Goal: Task Accomplishment & Management: Manage account settings

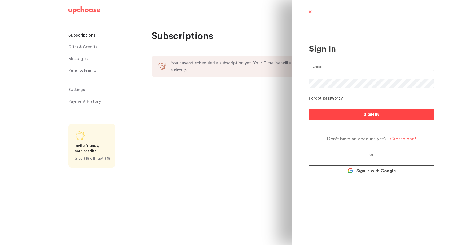
type input "[DOMAIN_NAME][EMAIL_ADDRESS][DOMAIN_NAME]"
click at [344, 116] on button "SIGN IN" at bounding box center [371, 114] width 125 height 11
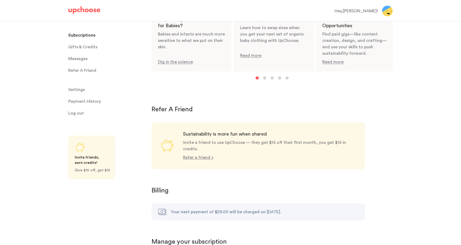
scroll to position [460, 0]
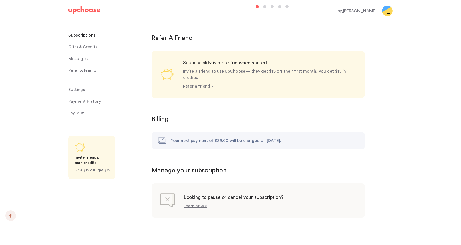
click at [170, 193] on img at bounding box center [167, 200] width 15 height 15
click at [196, 203] on p "Learn how >" at bounding box center [195, 205] width 24 height 4
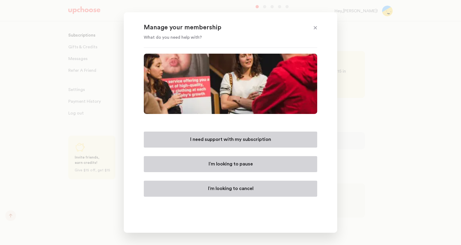
click at [216, 192] on button "I’m looking to cancel" at bounding box center [230, 188] width 173 height 16
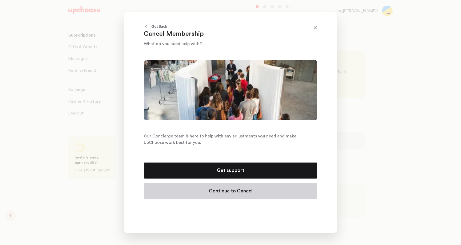
click at [216, 193] on p "Continue to Cancel" at bounding box center [230, 191] width 43 height 6
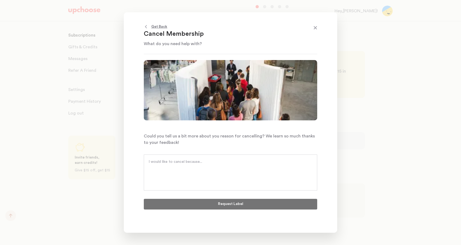
click at [202, 170] on textarea at bounding box center [230, 167] width 164 height 16
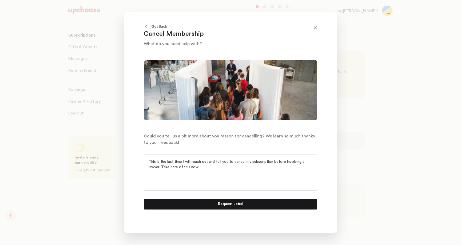
click at [300, 161] on textarea "This is the last time I will reach out and tell you to cancel my subscription b…" at bounding box center [230, 167] width 164 height 16
type textarea "This is the last time I will reach out and tell you to cancel my subscription b…"
click at [226, 205] on p "Request Label" at bounding box center [230, 204] width 25 height 6
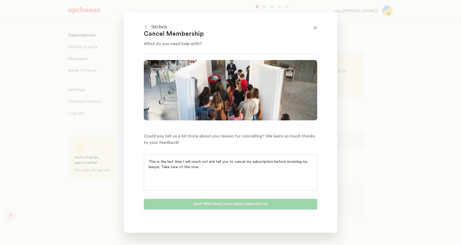
click at [316, 25] on span at bounding box center [315, 28] width 7 height 7
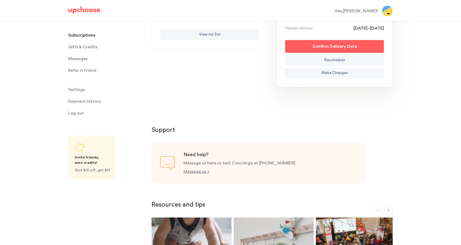
scroll to position [0, 0]
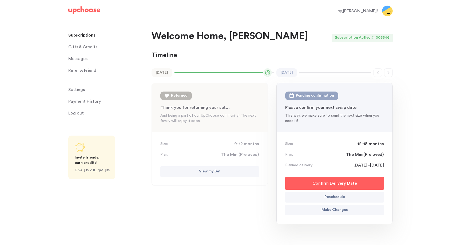
click at [345, 211] on p "Make Changes" at bounding box center [334, 210] width 26 height 6
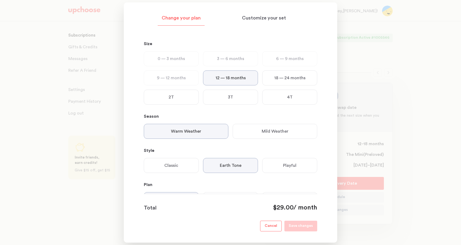
click at [275, 215] on footer "Total $29.00 / month Cancel Save changes" at bounding box center [230, 213] width 173 height 38
click at [274, 226] on p "Cancel" at bounding box center [270, 226] width 13 height 6
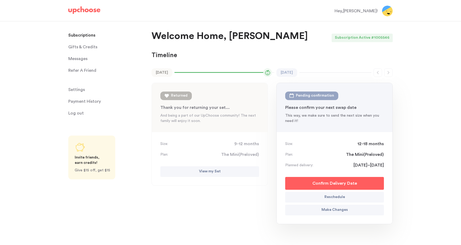
click at [348, 213] on button "Make Changes" at bounding box center [334, 209] width 99 height 11
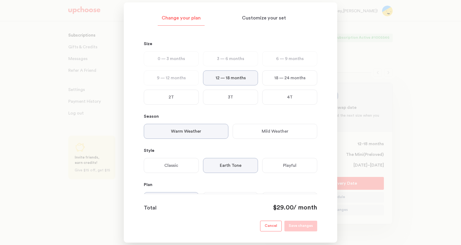
click at [426, 143] on div at bounding box center [230, 122] width 461 height 245
